Goal: Information Seeking & Learning: Find specific fact

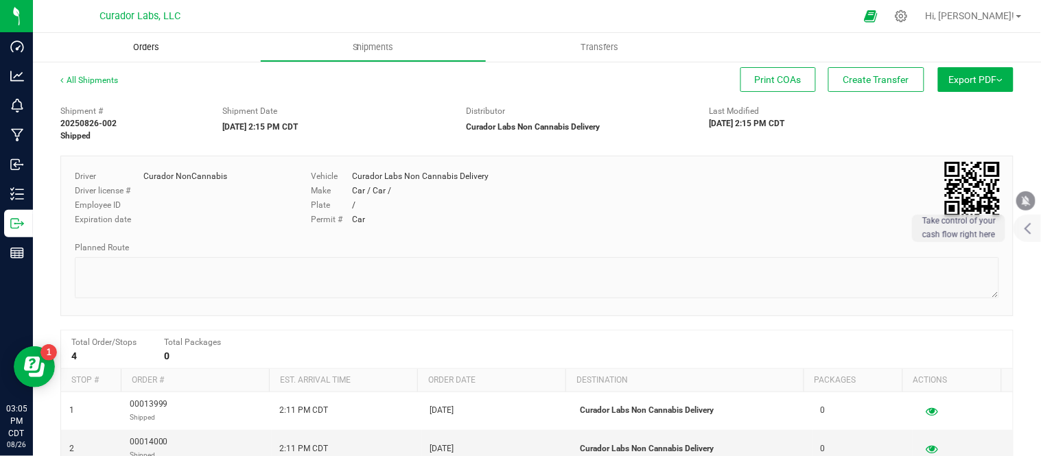
click at [139, 52] on span "Orders" at bounding box center [146, 47] width 63 height 12
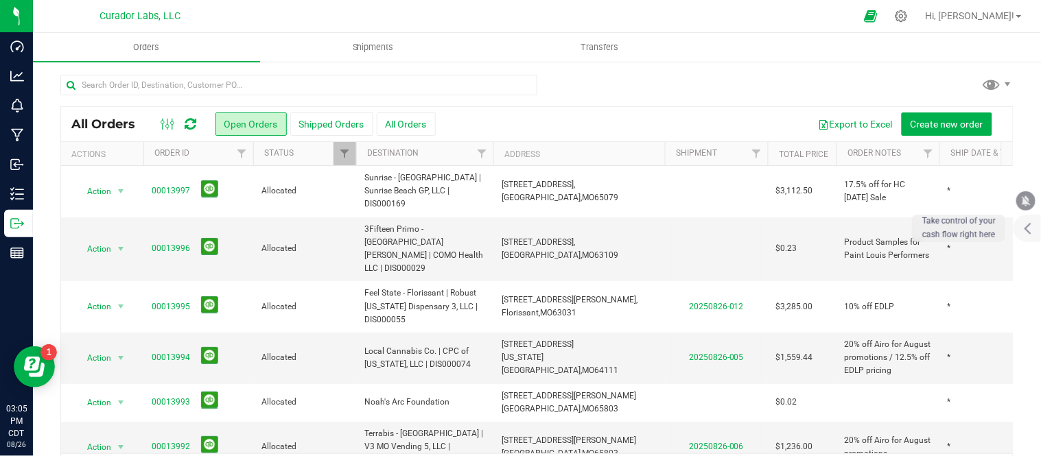
click at [307, 97] on div at bounding box center [298, 91] width 477 height 32
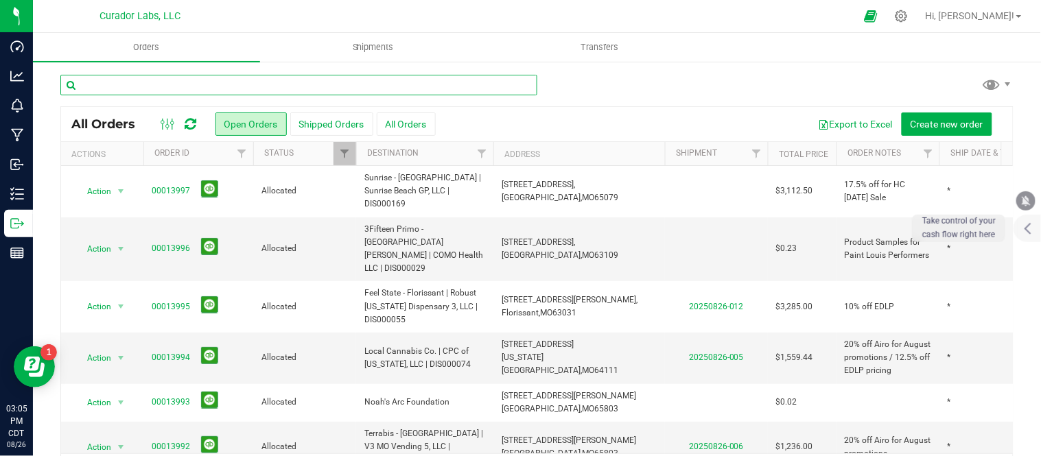
click at [307, 92] on input "text" at bounding box center [298, 85] width 477 height 21
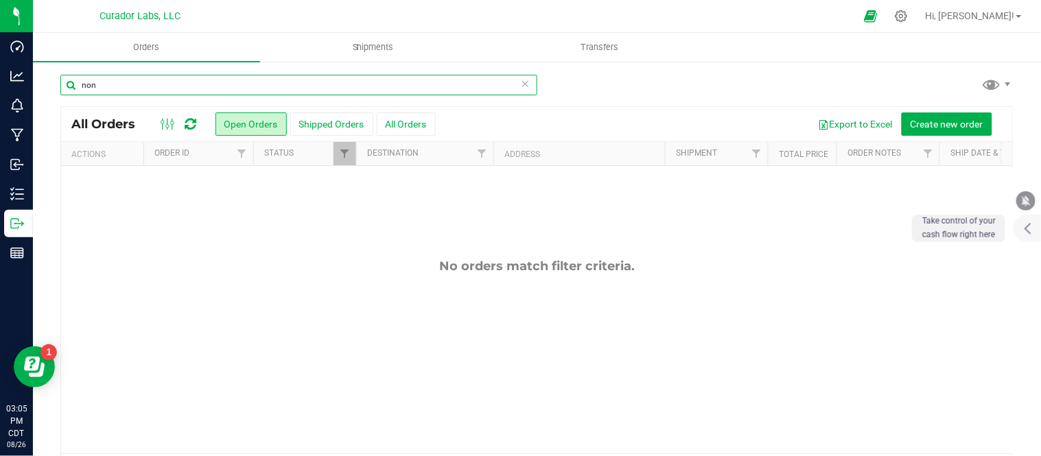
type input "non"
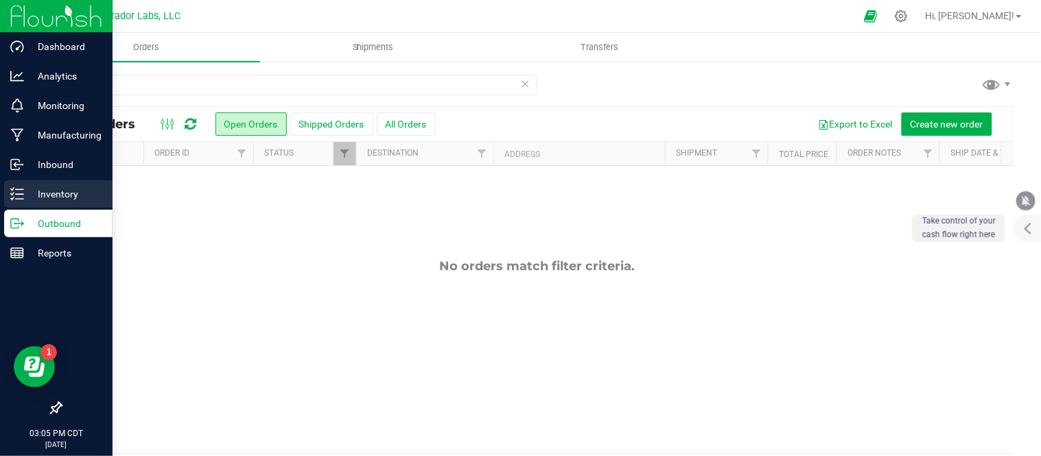
click at [37, 200] on p "Inventory" at bounding box center [65, 194] width 82 height 16
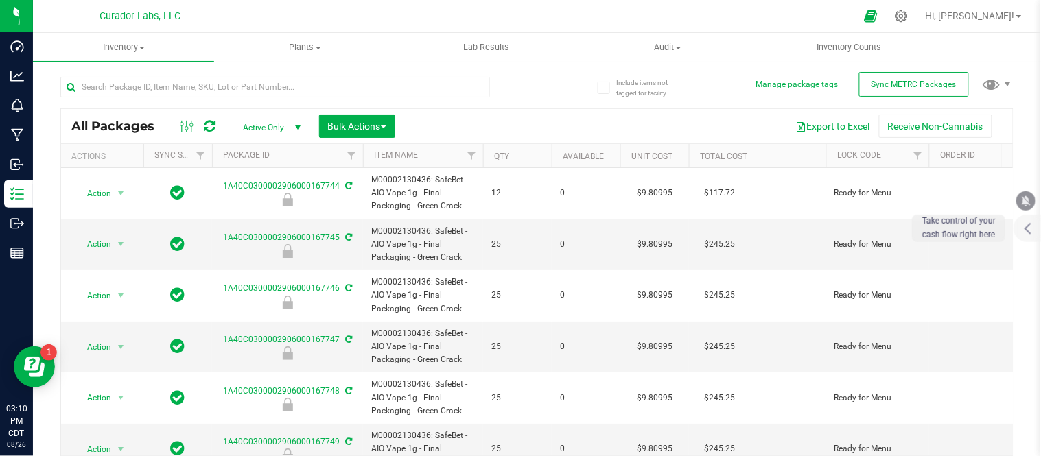
click at [484, 94] on div at bounding box center [298, 86] width 477 height 44
click at [440, 84] on input "text" at bounding box center [274, 87] width 429 height 21
click at [201, 93] on input "text" at bounding box center [274, 87] width 429 height 21
paste input "Labeled Bottle - Safe Bet - .5g Hash Infused Rolls with Warning and White and O…"
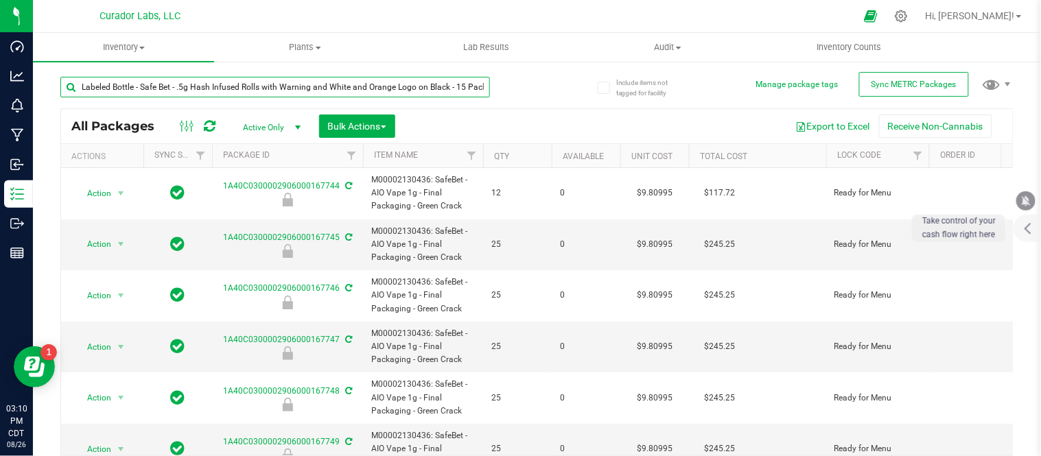
scroll to position [0, 3]
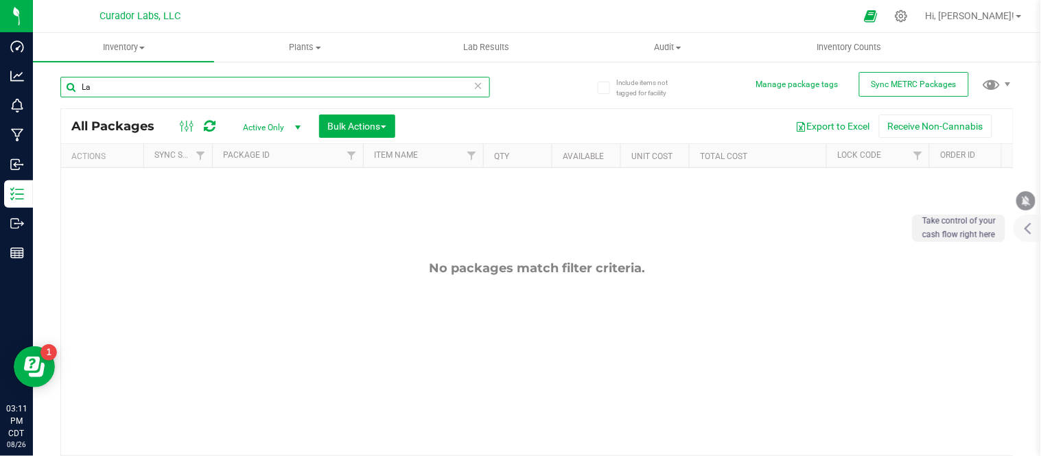
type input "L"
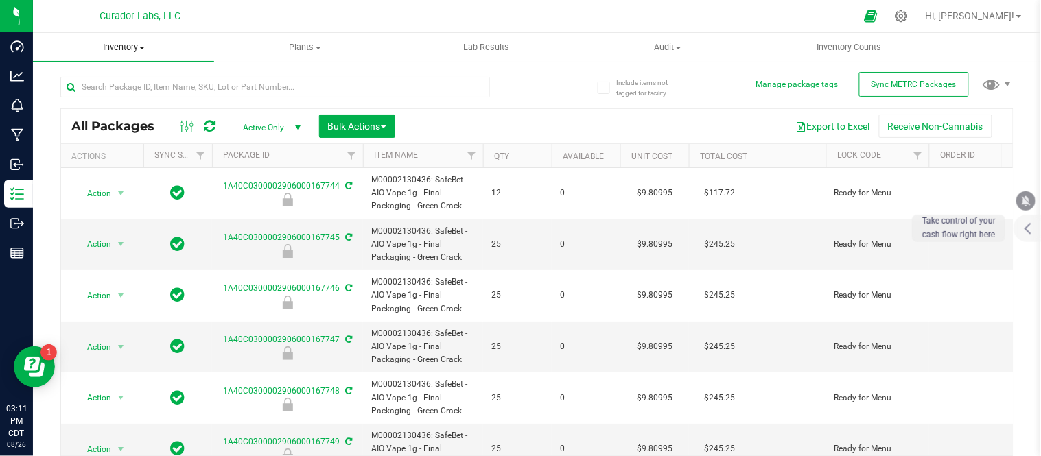
click at [150, 47] on span "Inventory" at bounding box center [123, 47] width 181 height 12
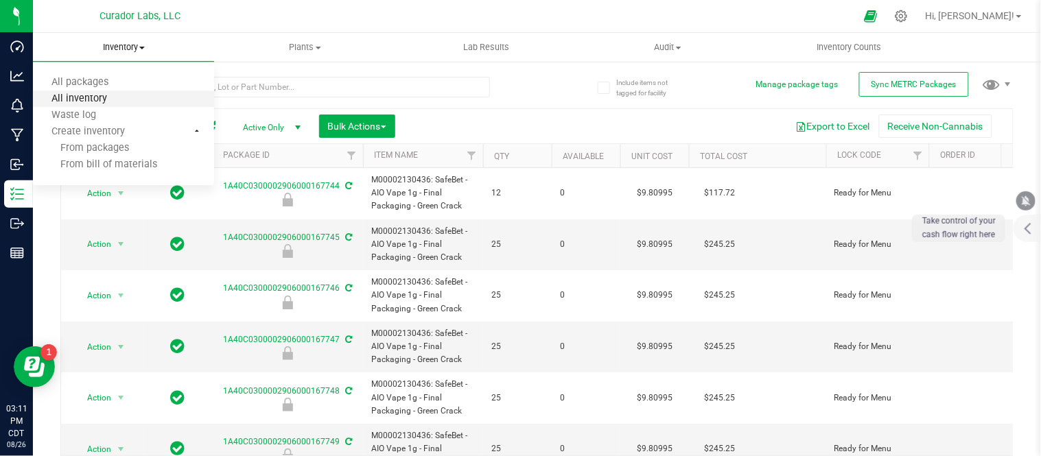
click at [115, 99] on span "All inventory" at bounding box center [79, 99] width 93 height 12
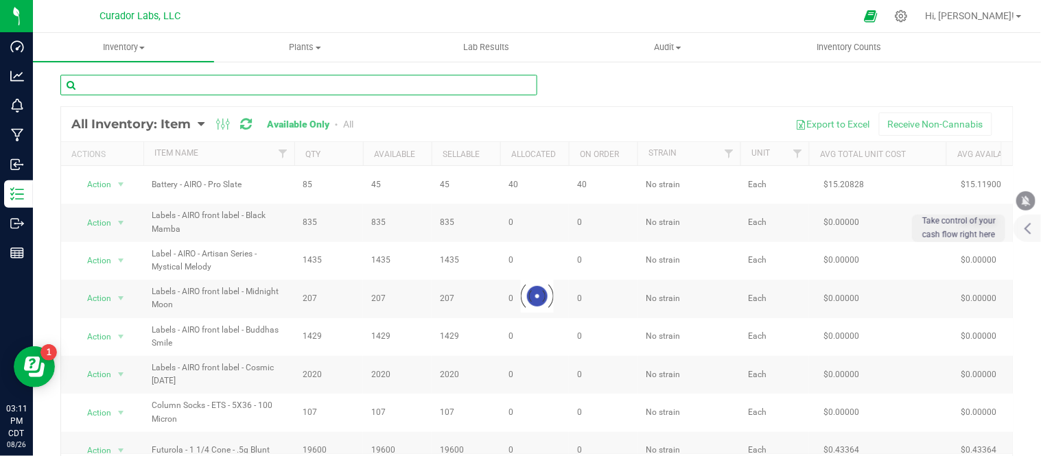
click at [270, 85] on input "text" at bounding box center [298, 85] width 477 height 21
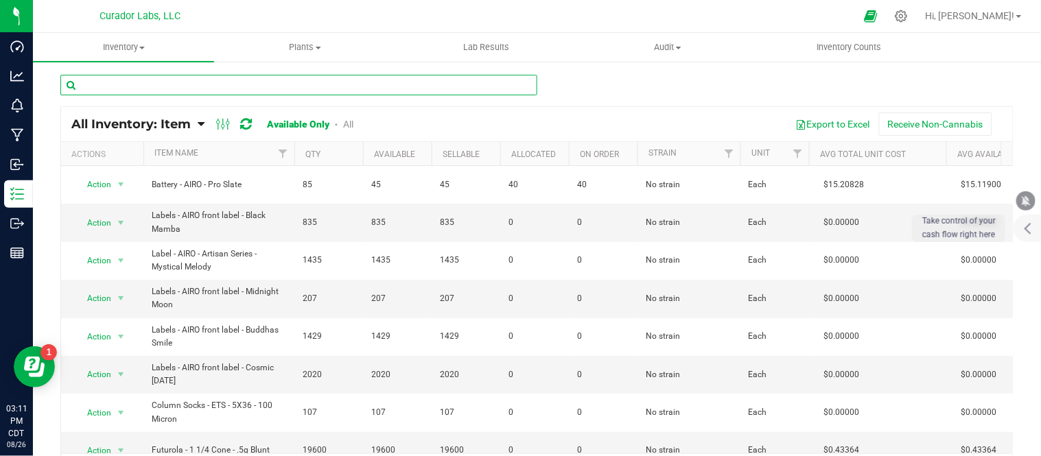
paste input "Labeled Bottle - Safe Bet - .5g Hash Infused Rolls with Warning and White and O…"
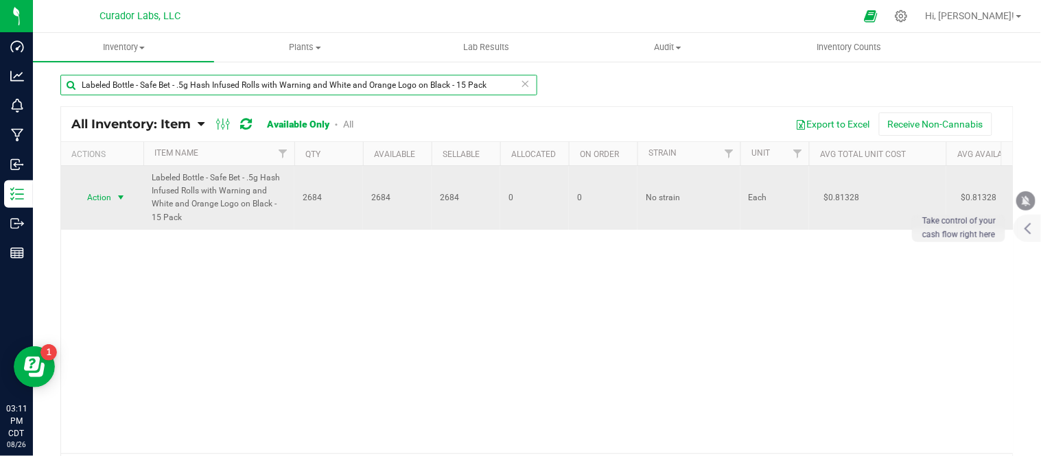
type input "Labeled Bottle - Safe Bet - .5g Hash Infused Rolls with Warning and White and O…"
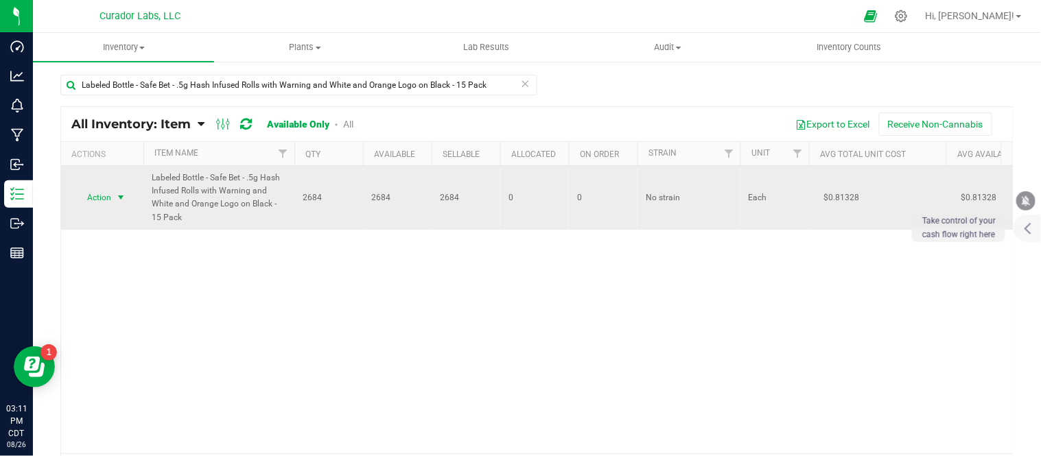
click at [120, 199] on span "select" at bounding box center [120, 197] width 11 height 11
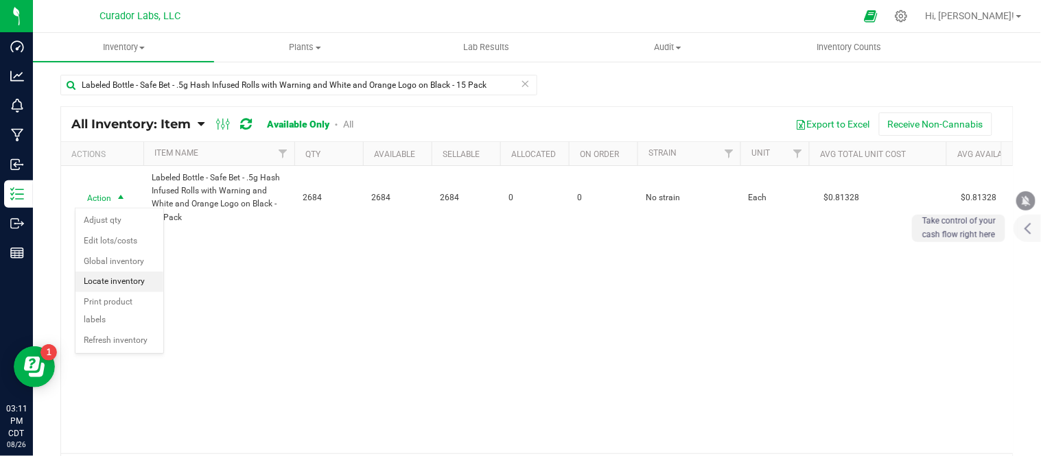
click at [145, 287] on li "Locate inventory" at bounding box center [119, 282] width 88 height 21
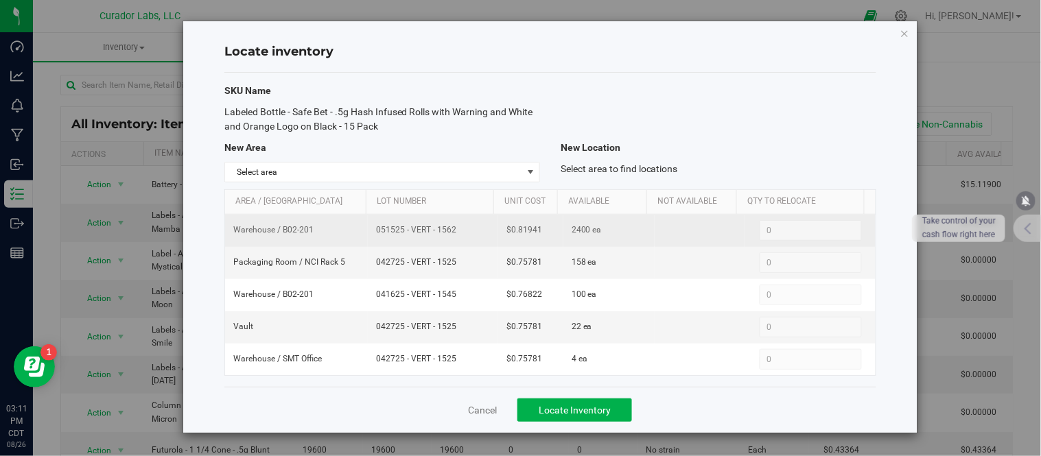
drag, startPoint x: 388, startPoint y: 228, endPoint x: 463, endPoint y: 230, distance: 74.8
click at [463, 230] on td "051525 - VERT - 1562" at bounding box center [433, 231] width 130 height 32
copy span "051525 - VERT - 1562"
drag, startPoint x: 505, startPoint y: 231, endPoint x: 545, endPoint y: 233, distance: 39.8
click at [545, 233] on td "$0.81941" at bounding box center [530, 231] width 65 height 32
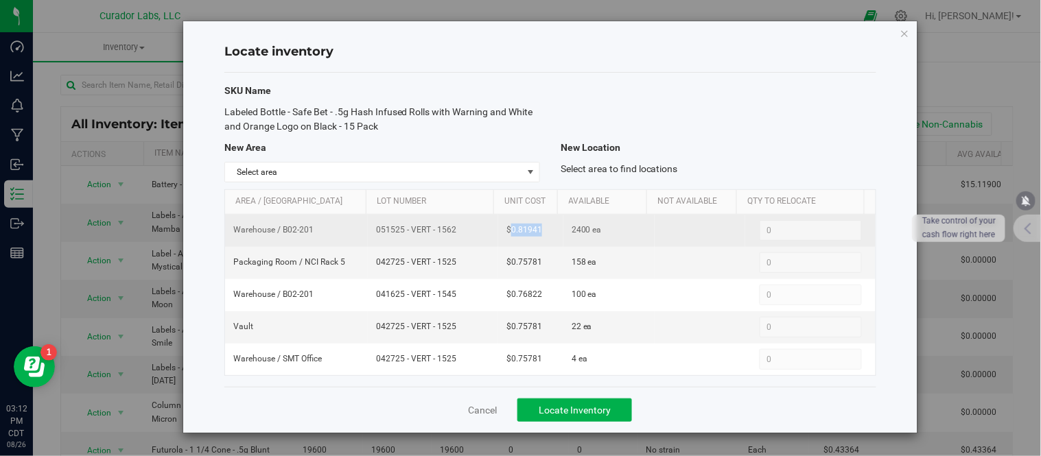
copy span "0.81941"
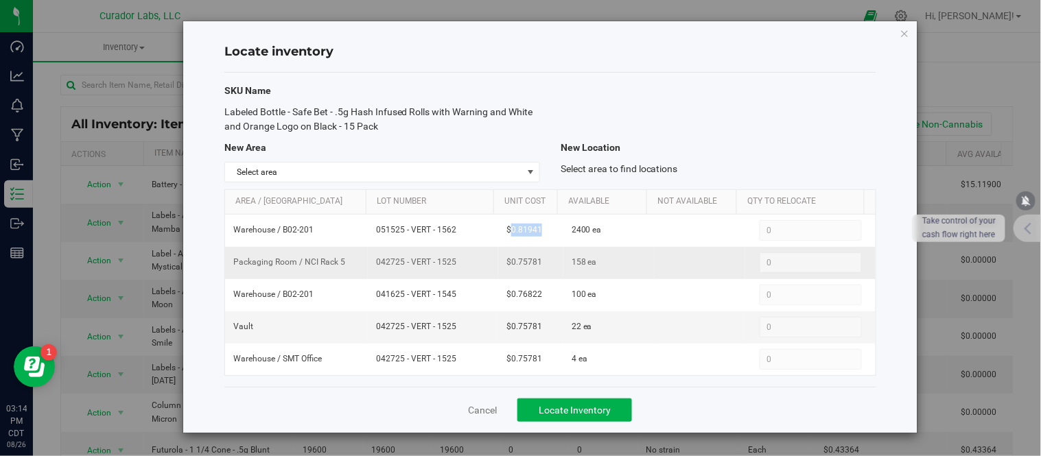
drag, startPoint x: 372, startPoint y: 263, endPoint x: 454, endPoint y: 270, distance: 82.6
click at [454, 270] on td "042725 - VERT - 1525" at bounding box center [433, 263] width 130 height 32
copy span "042725 - VERT - 1525"
drag, startPoint x: 504, startPoint y: 265, endPoint x: 537, endPoint y: 269, distance: 33.2
click at [537, 269] on td "$0.75781" at bounding box center [530, 263] width 65 height 32
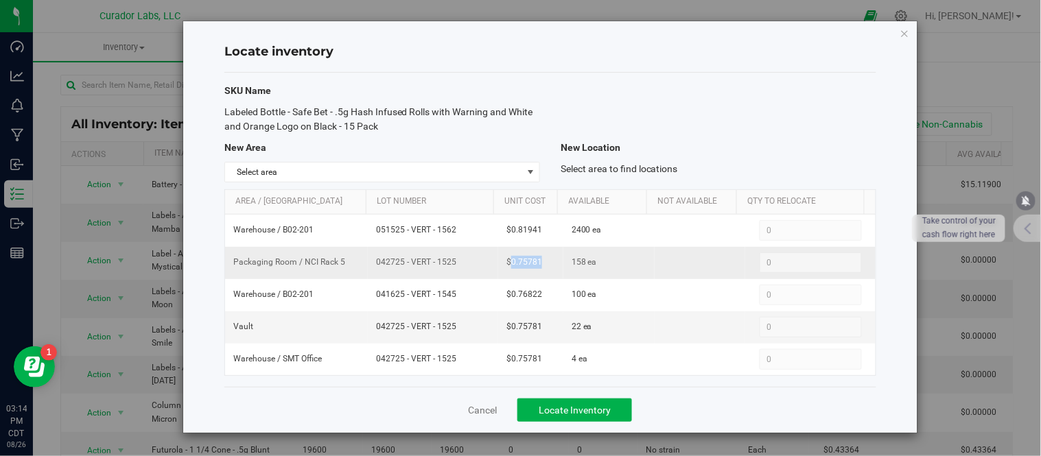
copy span "0.75781"
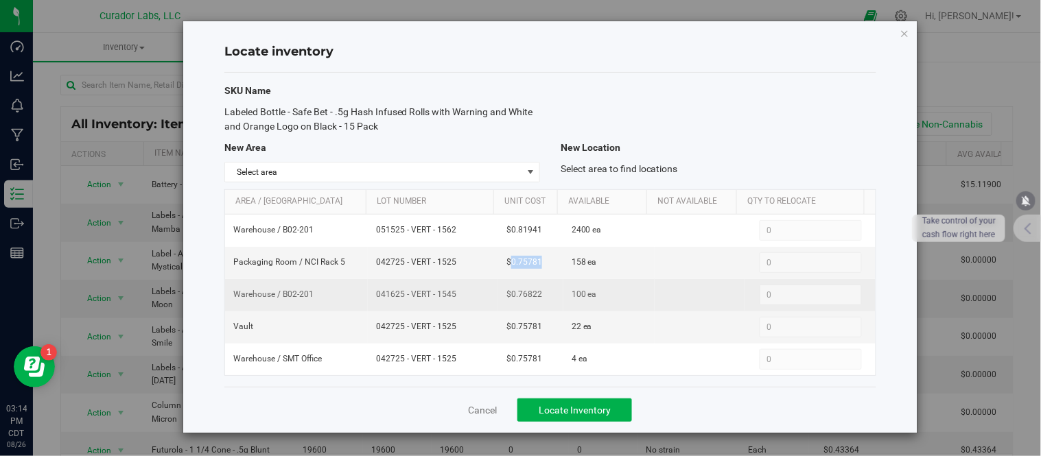
drag, startPoint x: 373, startPoint y: 296, endPoint x: 460, endPoint y: 305, distance: 86.9
click at [460, 305] on td "041625 - VERT - 1545" at bounding box center [433, 295] width 130 height 32
copy span "041625 - VERT - 1545"
drag, startPoint x: 508, startPoint y: 297, endPoint x: 540, endPoint y: 299, distance: 31.6
click at [540, 299] on td "$0.76822" at bounding box center [530, 295] width 65 height 32
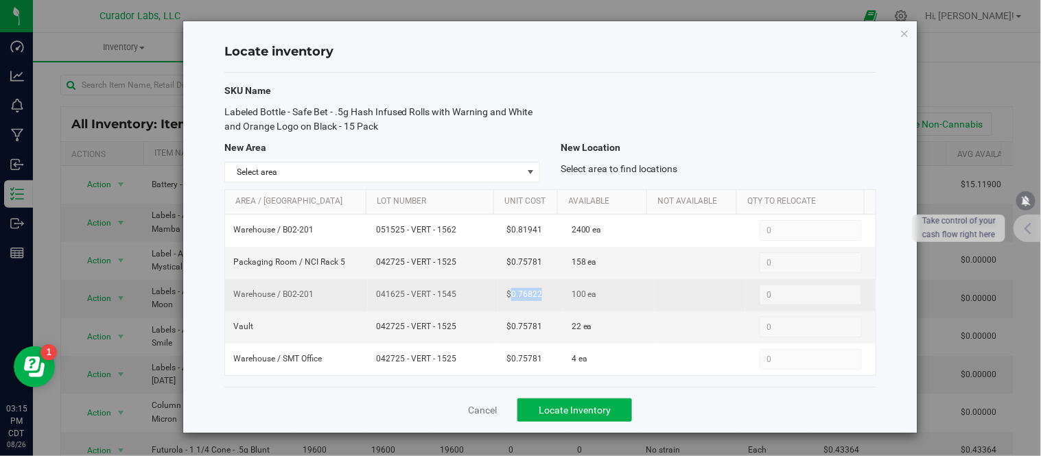
drag, startPoint x: 369, startPoint y: 292, endPoint x: 442, endPoint y: 300, distance: 73.2
click at [442, 300] on td "041625 - VERT - 1545" at bounding box center [433, 295] width 130 height 32
click at [453, 300] on span "041625 - VERT - 1545" at bounding box center [433, 294] width 114 height 13
drag, startPoint x: 372, startPoint y: 296, endPoint x: 508, endPoint y: 307, distance: 135.6
click at [508, 307] on tr "Warehouse / B02-201 041625 - VERT - 1545 $0.76822 100 ea 0 0" at bounding box center [550, 295] width 650 height 32
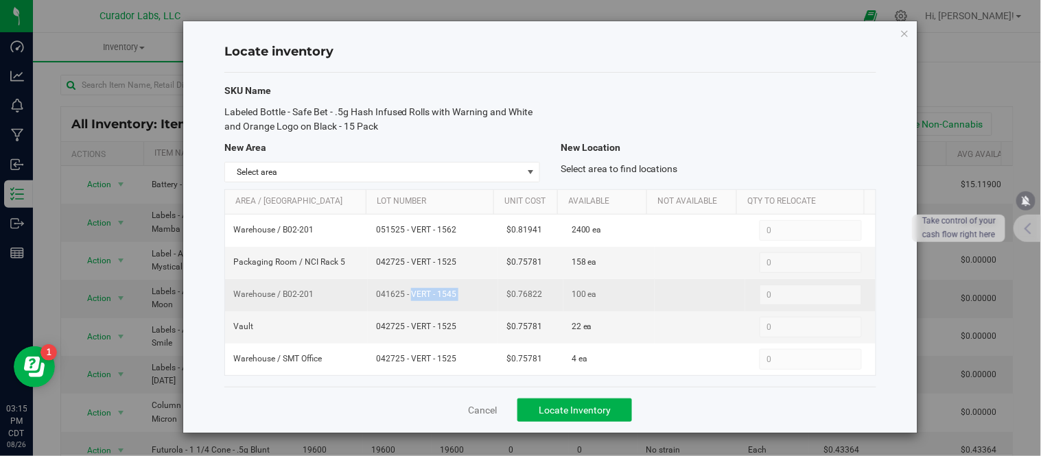
copy td "041625 - VERT - 1545"
drag, startPoint x: 504, startPoint y: 295, endPoint x: 545, endPoint y: 300, distance: 41.4
click at [540, 304] on td "$0.76822" at bounding box center [530, 295] width 65 height 32
copy span "0.76822"
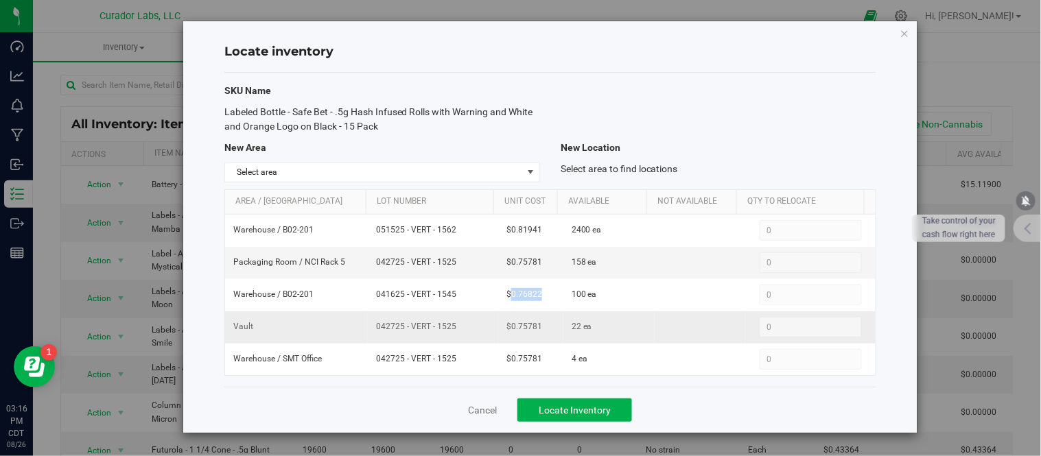
drag, startPoint x: 367, startPoint y: 328, endPoint x: 471, endPoint y: 334, distance: 104.4
click at [471, 334] on td "042725 - VERT - 1525" at bounding box center [433, 327] width 130 height 32
copy span "042725 - VERT - 1525"
drag, startPoint x: 505, startPoint y: 331, endPoint x: 545, endPoint y: 327, distance: 40.1
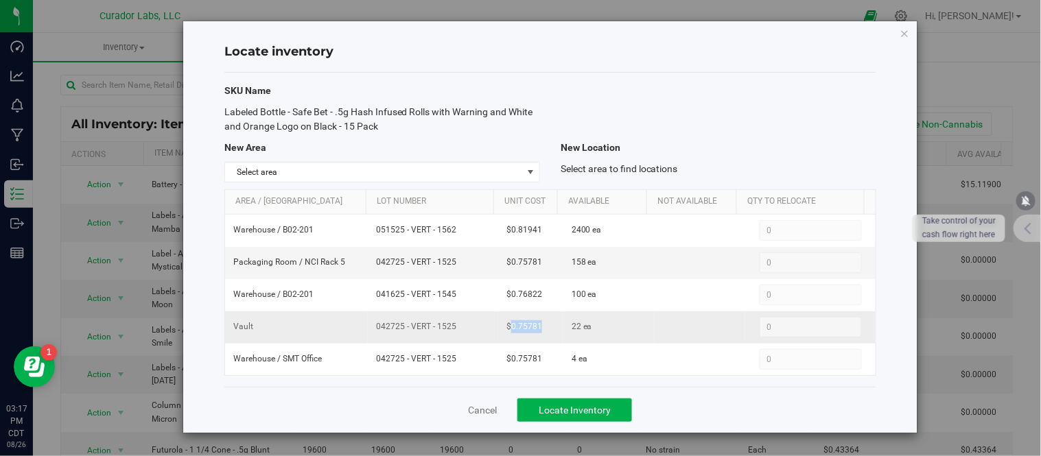
click at [545, 327] on td "$0.75781" at bounding box center [530, 327] width 65 height 32
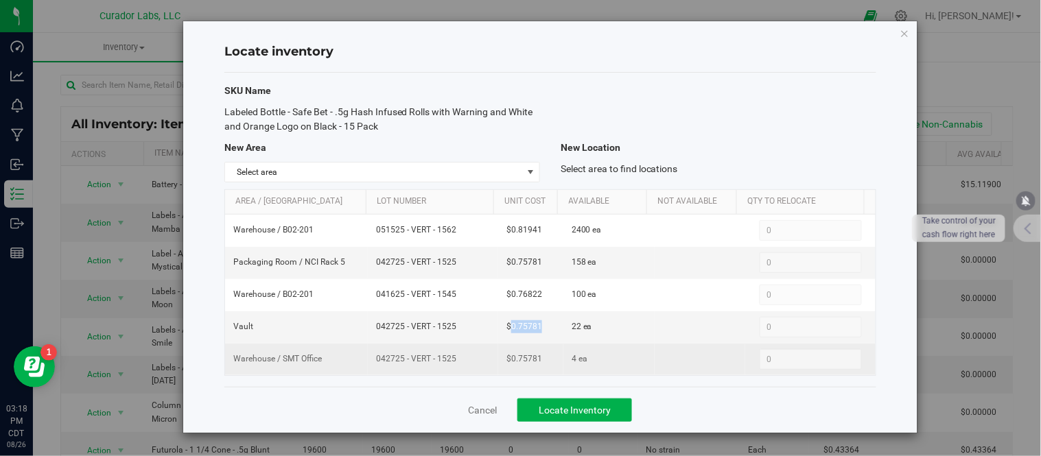
drag, startPoint x: 369, startPoint y: 361, endPoint x: 450, endPoint y: 368, distance: 81.3
click at [450, 368] on td "042725 - VERT - 1525" at bounding box center [433, 360] width 130 height 32
drag, startPoint x: 508, startPoint y: 359, endPoint x: 543, endPoint y: 360, distance: 35.0
click at [544, 360] on td "$0.75781" at bounding box center [530, 360] width 65 height 32
